Goal: Task Accomplishment & Management: Manage account settings

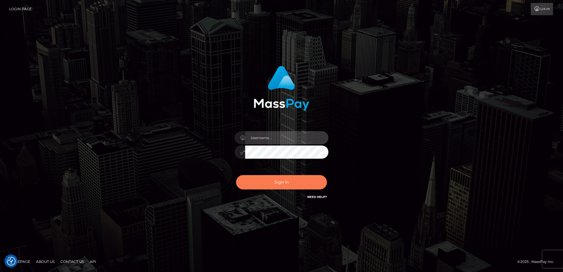
type input "[PERSON_NAME].Spree"
click at [265, 181] on button "Sign in" at bounding box center [281, 182] width 91 height 14
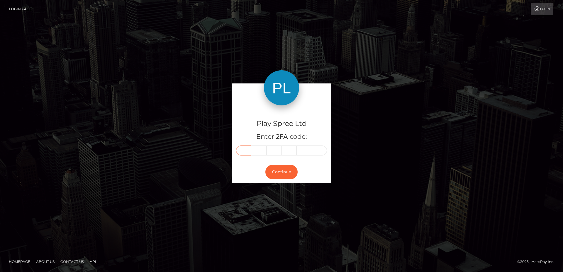
click at [244, 154] on input "text" at bounding box center [243, 151] width 15 height 10
type input "1"
type input "2"
type input "3"
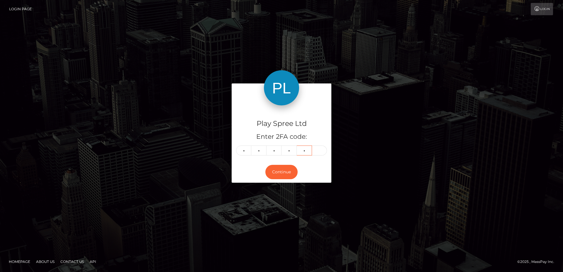
type input "6"
type input "4"
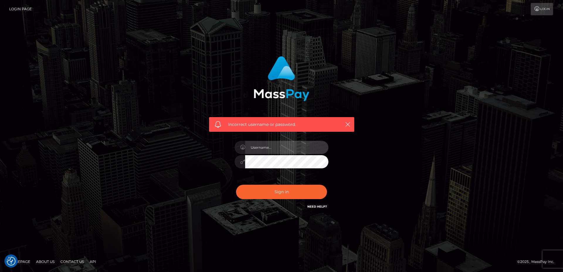
type input "[PERSON_NAME].Spree"
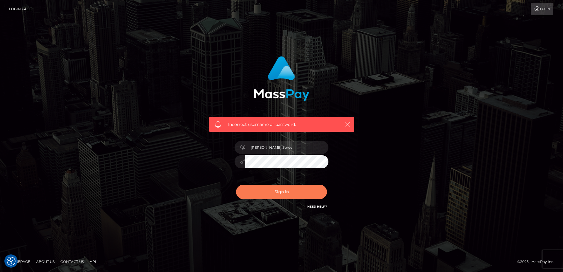
click at [276, 189] on button "Sign in" at bounding box center [281, 192] width 91 height 14
click at [275, 190] on button "Sign in" at bounding box center [281, 192] width 91 height 14
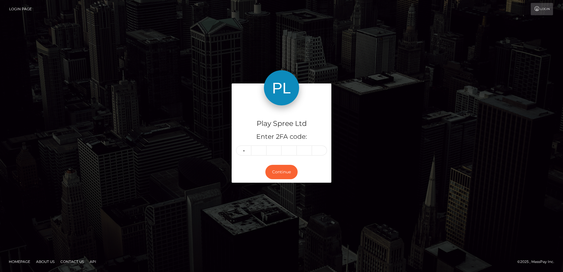
type input "1"
type input "3"
type input "6"
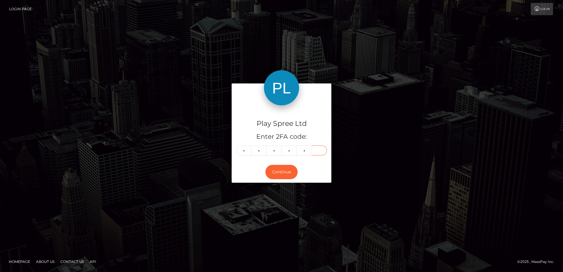
type input "5"
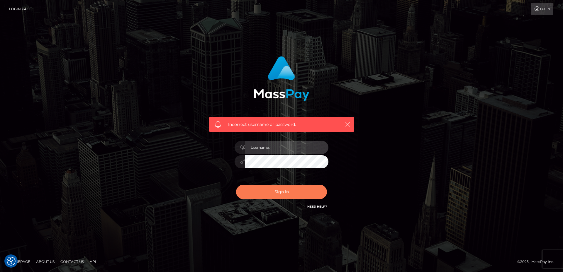
type input "[PERSON_NAME].Spree"
click at [274, 194] on button "Sign in" at bounding box center [281, 192] width 91 height 14
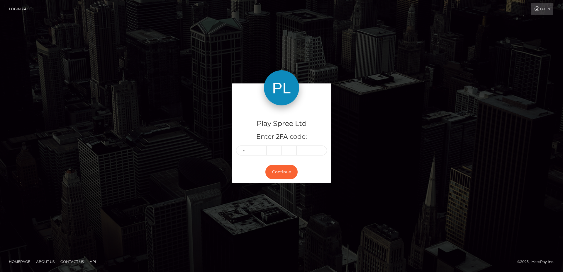
type input "5"
type input "2"
click at [249, 152] on input "5" at bounding box center [243, 151] width 15 height 10
type input "1"
type input "7"
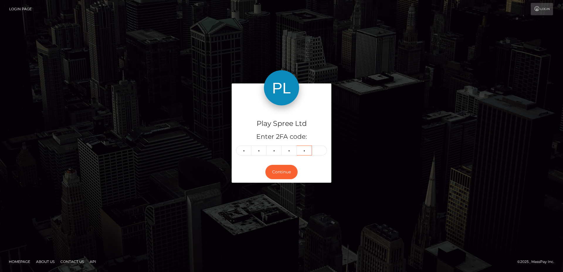
type input "7"
type input "8"
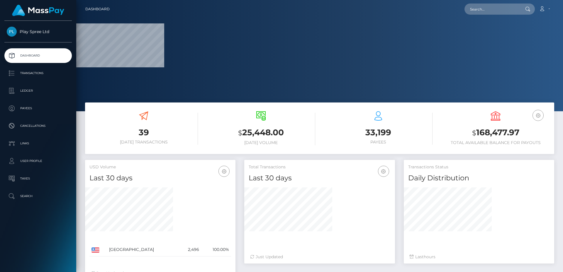
click at [499, 137] on h3 "$ 168,477.97" at bounding box center [495, 133] width 109 height 12
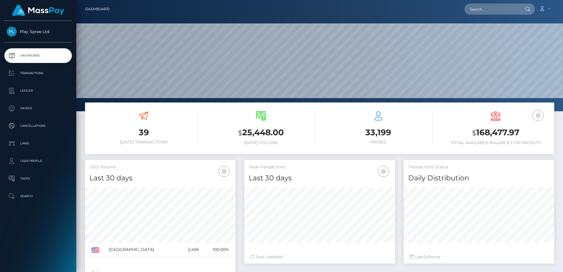
scroll to position [104, 151]
click at [498, 131] on h3 "$ 168,477.97" at bounding box center [495, 133] width 109 height 12
click at [492, 130] on h3 "$ 168,477.97" at bounding box center [495, 133] width 109 height 12
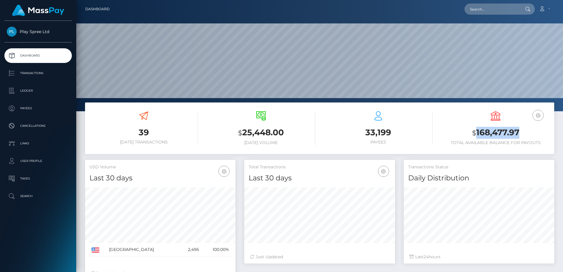
click at [492, 130] on h3 "$ 168,477.97" at bounding box center [495, 133] width 109 height 12
